Goal: Find specific page/section

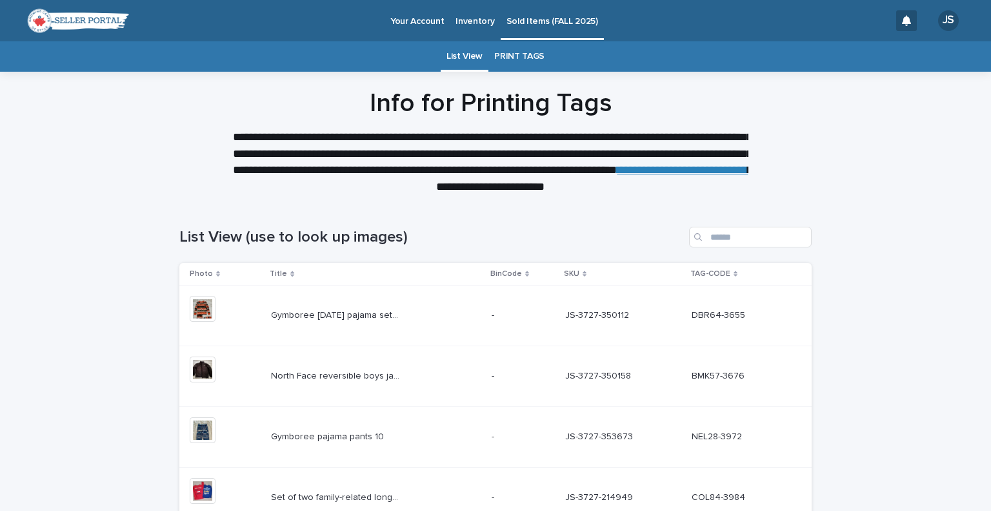
click at [402, 17] on p "Your Account" at bounding box center [417, 13] width 54 height 27
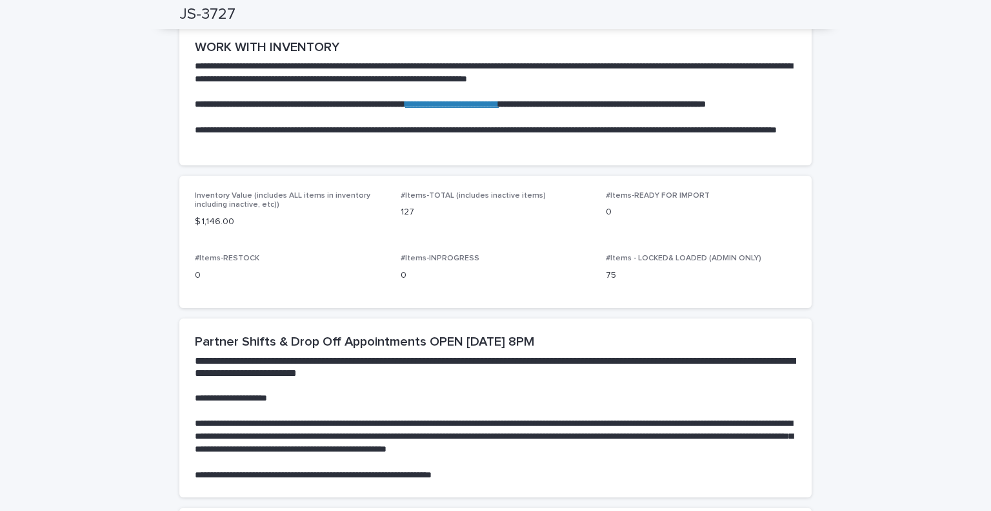
scroll to position [893, 0]
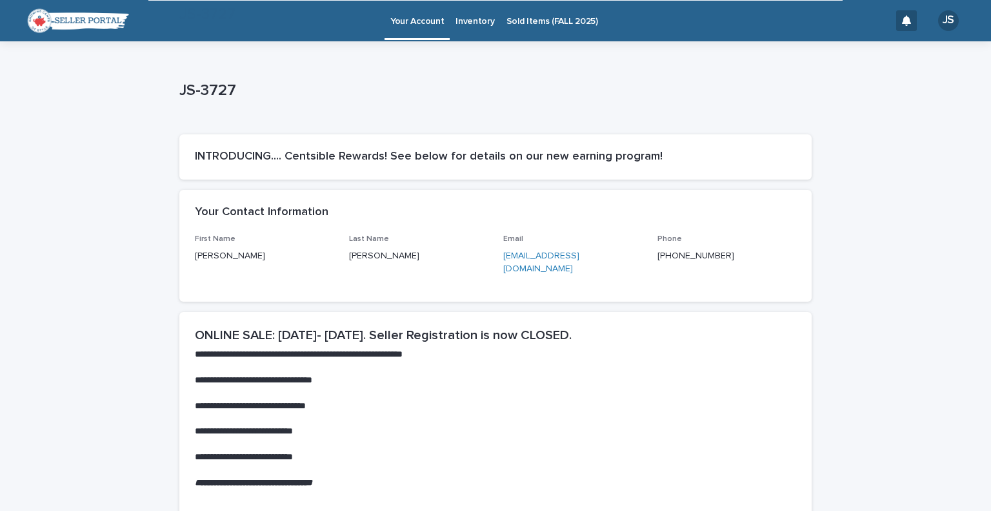
scroll to position [447, 0]
